Goal: Connect with others: Connect with other users

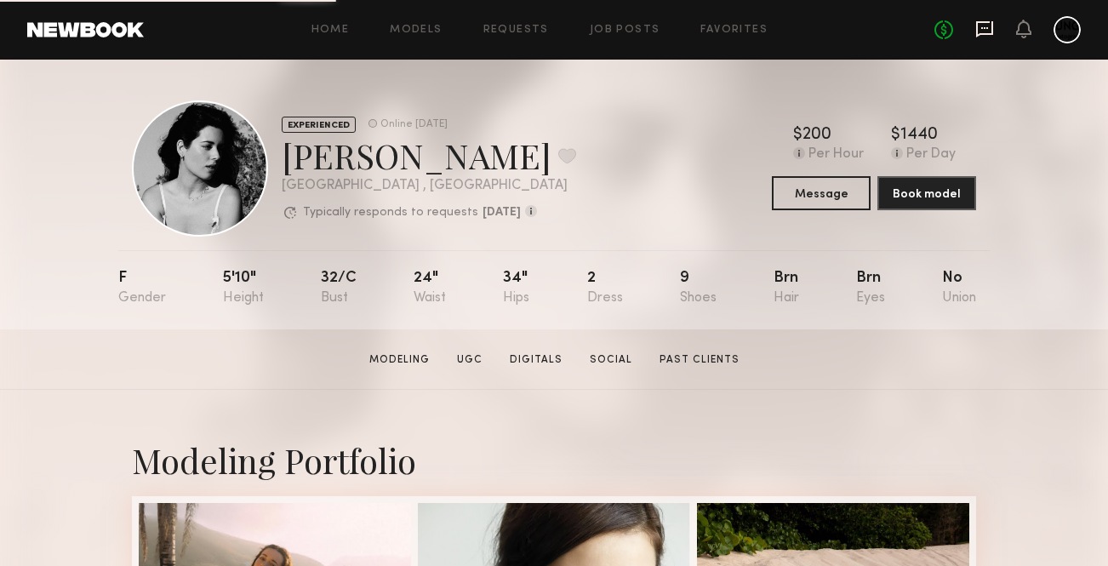
click at [982, 24] on icon at bounding box center [984, 29] width 19 height 19
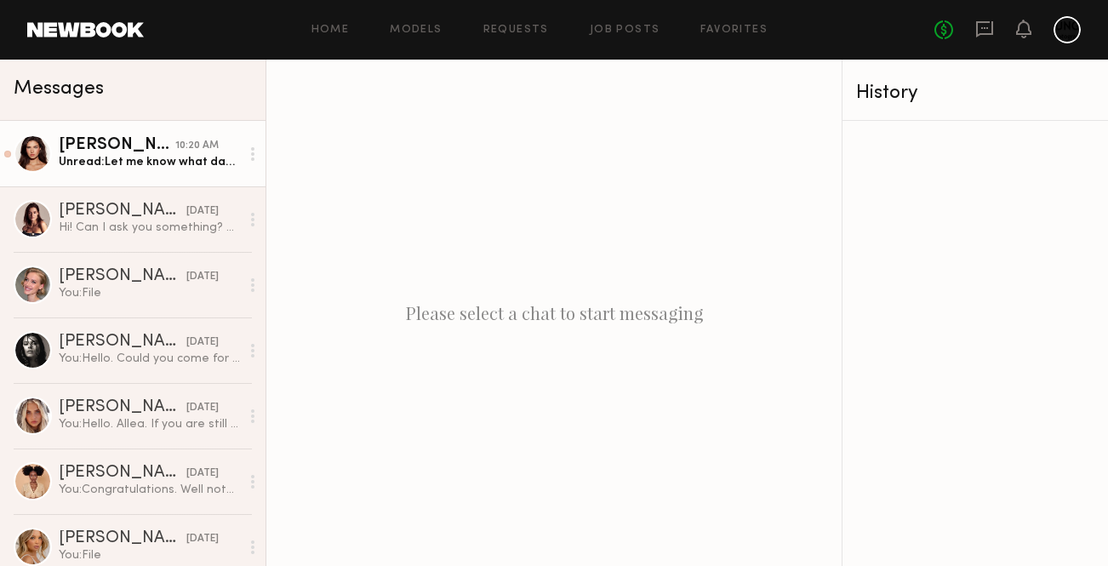
click at [110, 164] on div "Unread: Let me know what day/time I should come in!" at bounding box center [149, 162] width 181 height 16
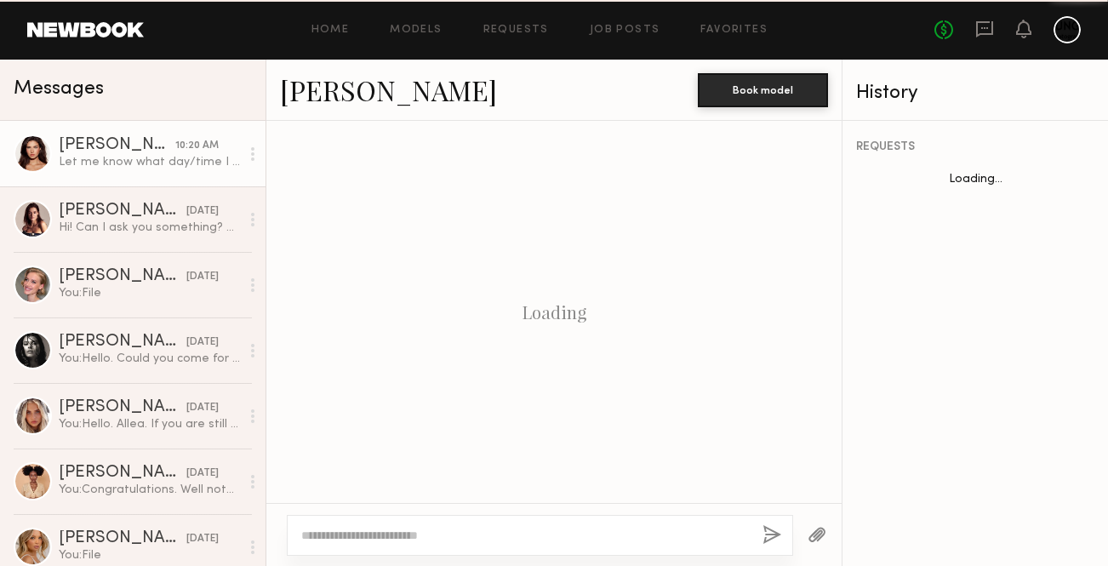
scroll to position [913, 0]
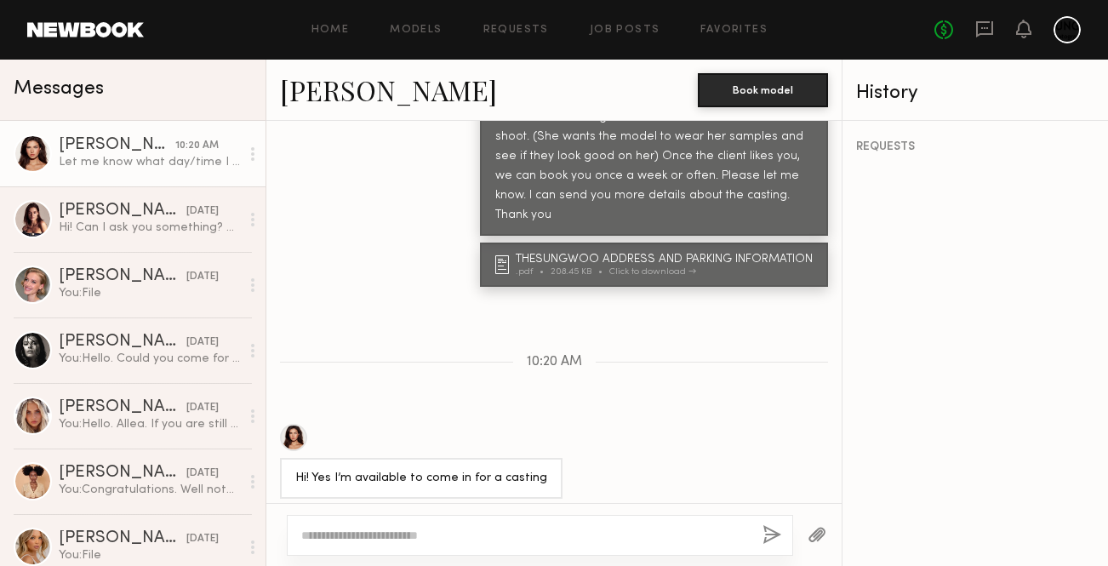
click at [292, 424] on div at bounding box center [293, 437] width 27 height 27
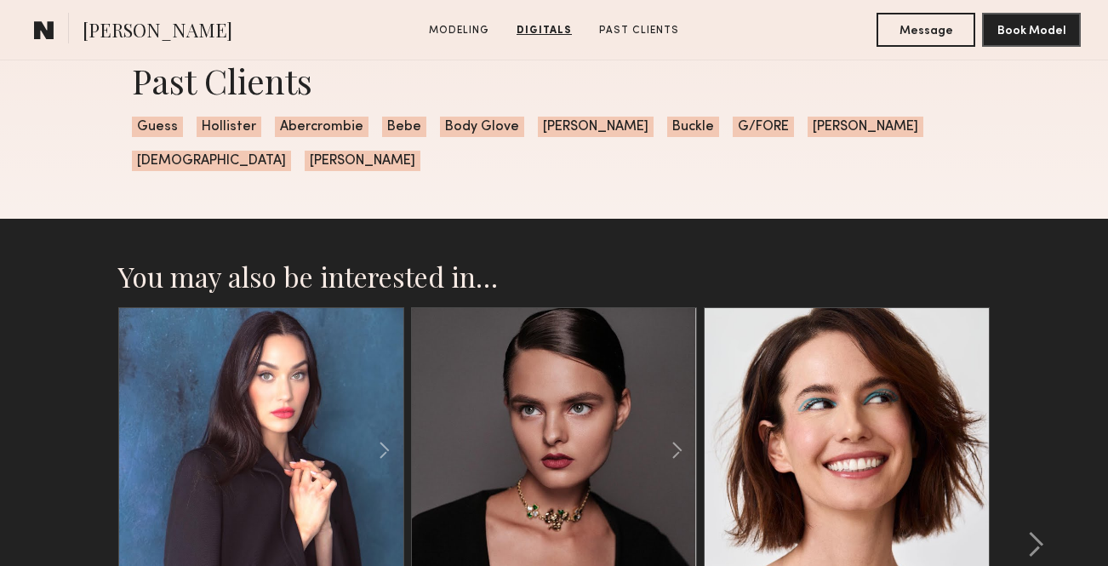
scroll to position [2565, 0]
